Goal: Information Seeking & Learning: Understand process/instructions

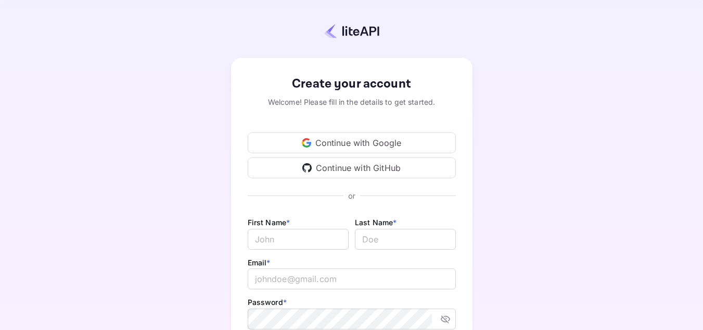
click at [350, 149] on div "Continue with Google" at bounding box center [352, 142] width 208 height 21
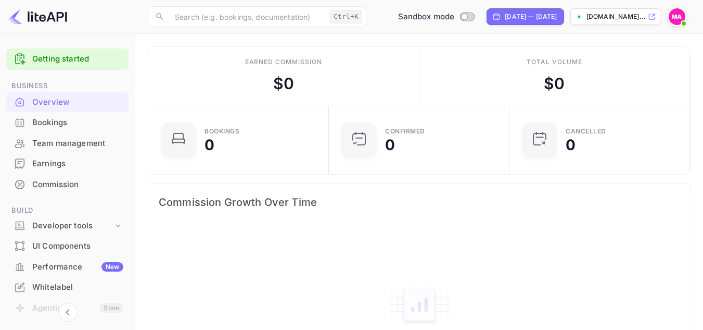
click at [42, 122] on div "Bookings" at bounding box center [77, 123] width 91 height 12
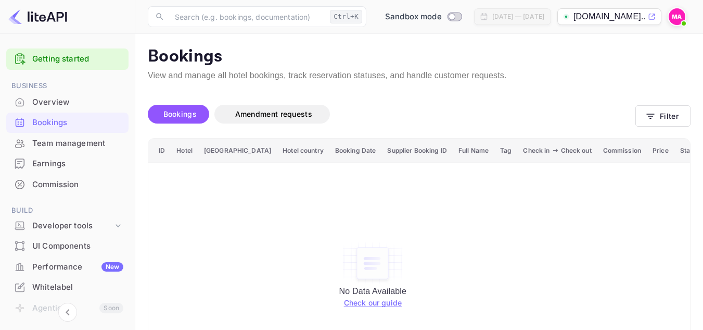
click at [33, 105] on div "Overview" at bounding box center [77, 102] width 91 height 12
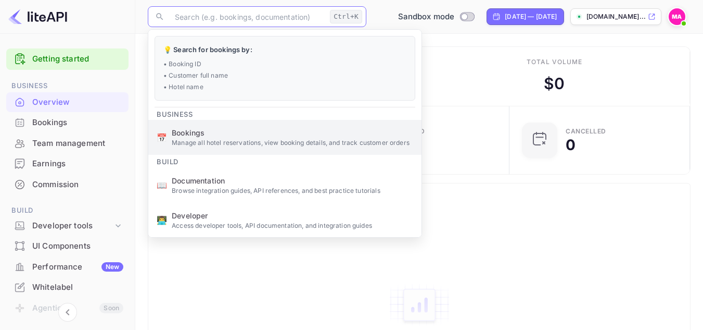
click at [314, 146] on p "Manage all hotel reservations, view booking details, and track customer orders" at bounding box center [293, 142] width 242 height 9
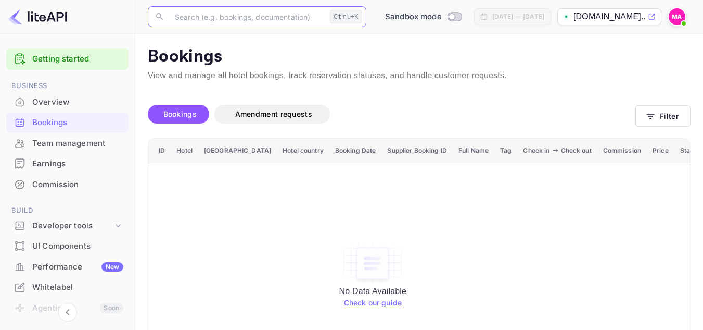
click at [357, 301] on link "Check our guide" at bounding box center [373, 302] width 58 height 9
click at [262, 71] on p "View and manage all hotel bookings, track reservation statuses, and handle cust…" at bounding box center [419, 75] width 543 height 12
click at [297, 73] on p "View and manage all hotel bookings, track reservation statuses, and handle cust…" at bounding box center [419, 75] width 543 height 12
click at [334, 74] on p "View and manage all hotel bookings, track reservation statuses, and handle cust…" at bounding box center [419, 75] width 543 height 12
click at [413, 75] on p "View and manage all hotel bookings, track reservation statuses, and handle cust…" at bounding box center [419, 75] width 543 height 12
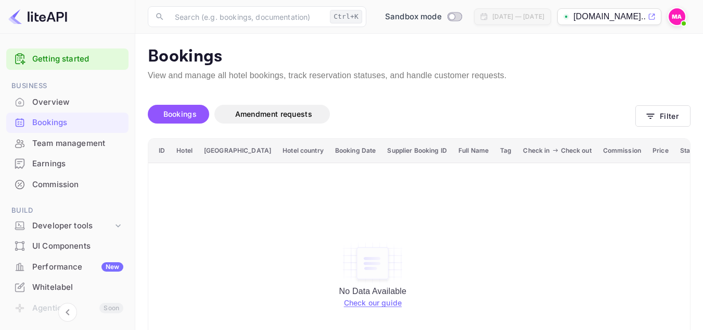
click at [462, 72] on p "View and manage all hotel bookings, track reservation statuses, and handle cust…" at bounding box center [419, 75] width 543 height 12
click at [451, 20] on span "Switch to Production mode" at bounding box center [454, 16] width 15 height 9
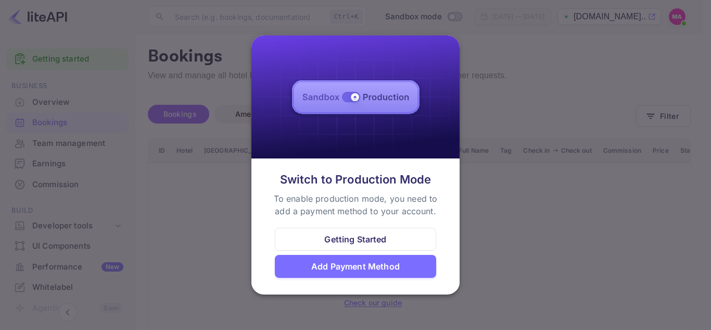
click at [367, 242] on div "Getting Started" at bounding box center [355, 239] width 62 height 12
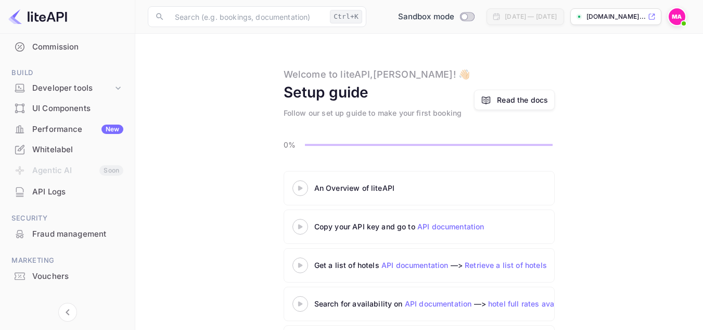
scroll to position [152, 0]
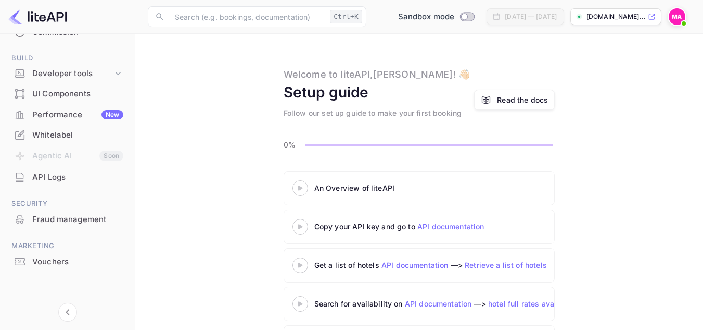
click at [430, 267] on link "API documentation" at bounding box center [415, 264] width 67 height 9
click at [120, 79] on div "Developer tools" at bounding box center [67, 74] width 122 height 18
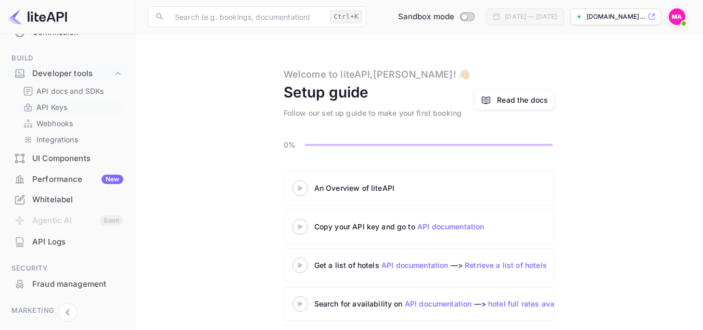
click at [65, 108] on p "API Keys" at bounding box center [51, 107] width 31 height 11
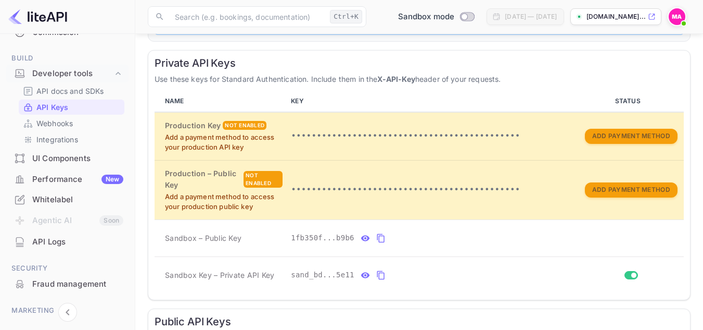
scroll to position [170, 0]
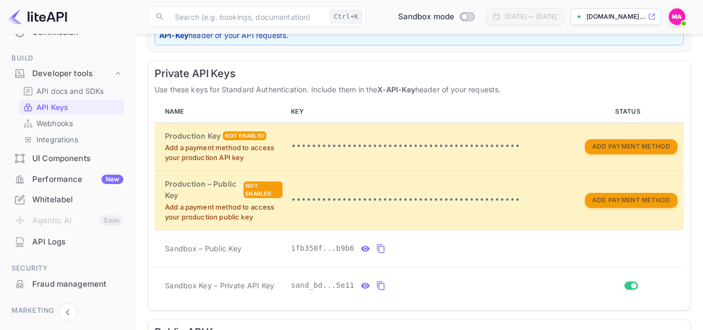
click at [87, 91] on p "API docs and SDKs" at bounding box center [70, 90] width 68 height 11
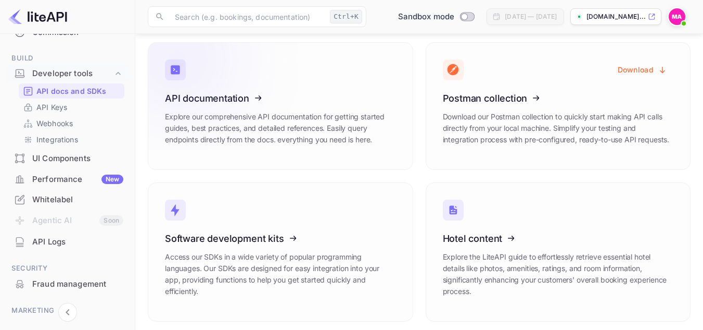
scroll to position [56, 0]
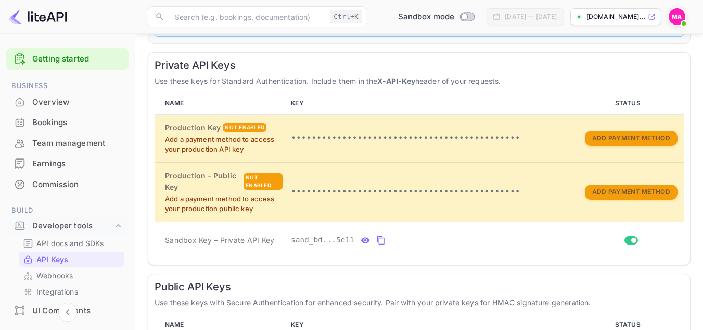
scroll to position [182, 0]
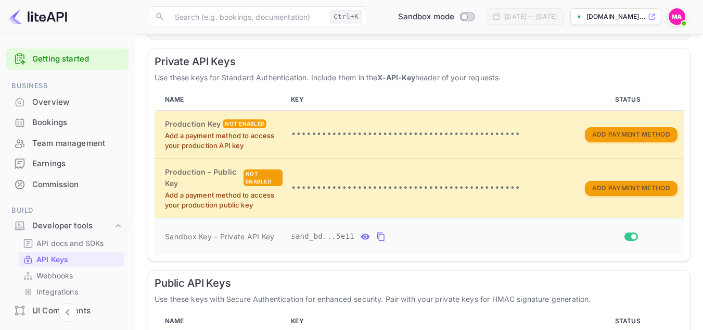
click at [377, 233] on icon "private api keys table" at bounding box center [380, 236] width 7 height 9
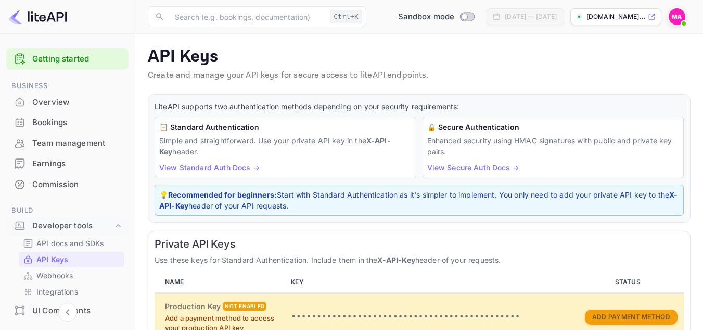
click at [674, 18] on img at bounding box center [677, 16] width 17 height 17
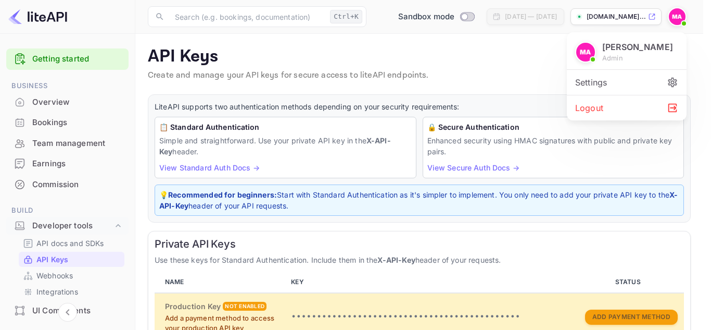
click at [509, 75] on div at bounding box center [355, 165] width 711 height 330
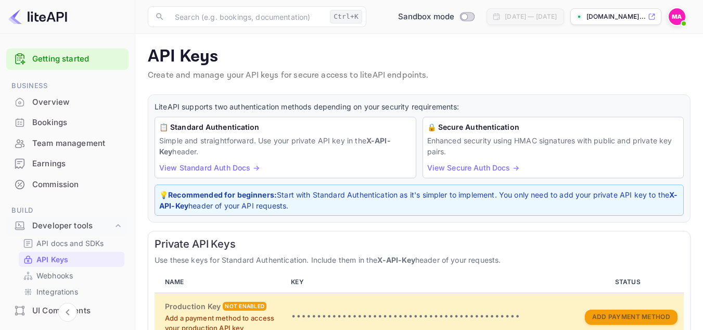
click at [681, 14] on img at bounding box center [677, 16] width 17 height 17
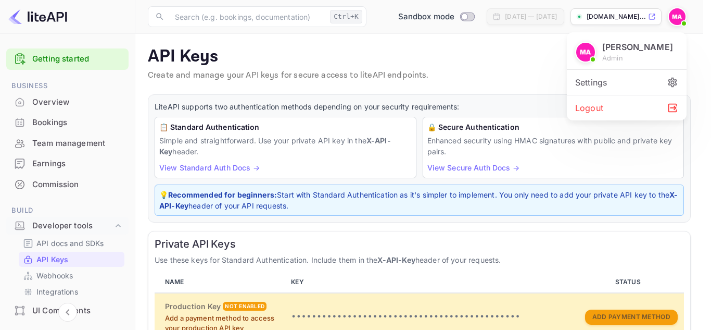
click at [553, 47] on div at bounding box center [355, 165] width 711 height 330
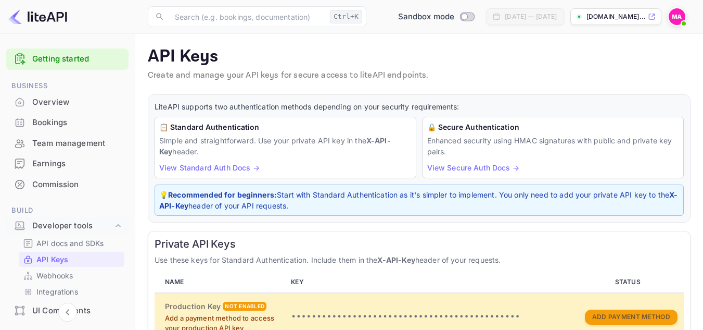
drag, startPoint x: 54, startPoint y: 14, endPoint x: 272, endPoint y: 36, distance: 219.8
click at [272, 36] on main "API Keys Create and manage your API keys for secure access to liteAPI endpoints…" at bounding box center [419, 299] width 568 height 531
